Goal: Find specific page/section: Find specific page/section

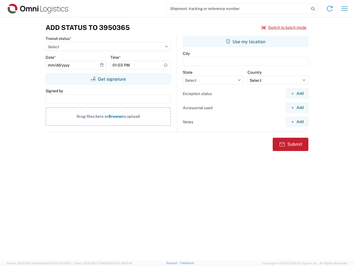
click at [238, 9] on input "search" at bounding box center [237, 8] width 143 height 11
click at [313, 9] on icon at bounding box center [314, 9] width 8 height 8
click at [330, 9] on icon at bounding box center [330, 8] width 9 height 9
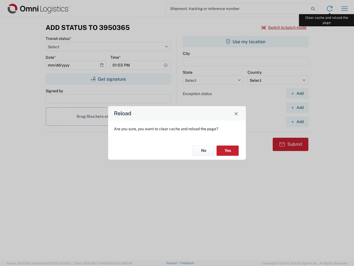
click at [345, 9] on div "Reload Are you sure, you want to clear cache and reload the page? No Yes" at bounding box center [177, 133] width 354 height 266
click at [284, 27] on div "Reload Are you sure, you want to clear cache and reload the page? No Yes" at bounding box center [177, 133] width 354 height 266
click at [108, 79] on div "Reload Are you sure, you want to clear cache and reload the page? No Yes" at bounding box center [177, 133] width 354 height 266
click at [246, 42] on div "Reload Are you sure, you want to clear cache and reload the page? No Yes" at bounding box center [177, 133] width 354 height 266
click at [297, 93] on div "Reload Are you sure, you want to clear cache and reload the page? No Yes" at bounding box center [177, 133] width 354 height 266
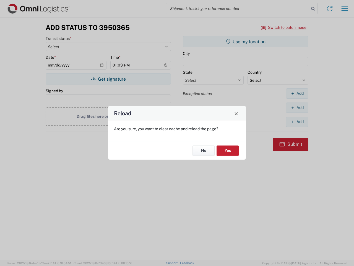
click at [297, 107] on div "Reload Are you sure, you want to clear cache and reload the page? No Yes" at bounding box center [177, 133] width 354 height 266
click at [297, 122] on div "Reload Are you sure, you want to clear cache and reload the page? No Yes" at bounding box center [177, 133] width 354 height 266
